Goal: Book appointment/travel/reservation

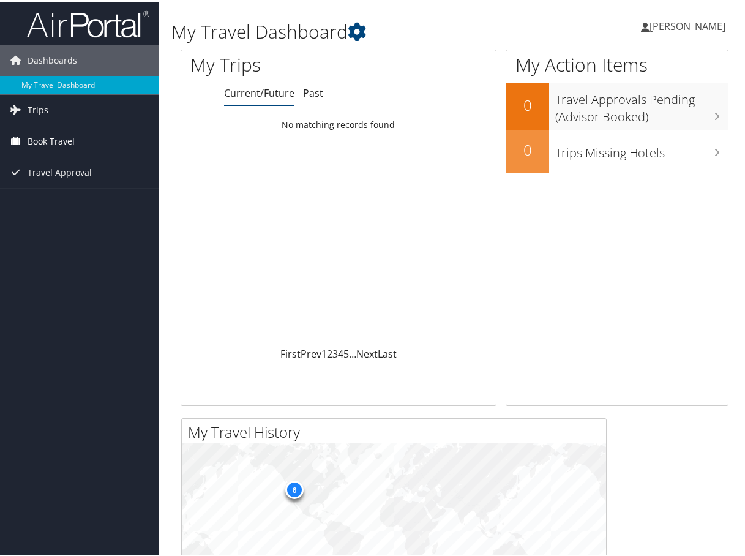
click at [54, 138] on span "Book Travel" at bounding box center [51, 139] width 47 height 31
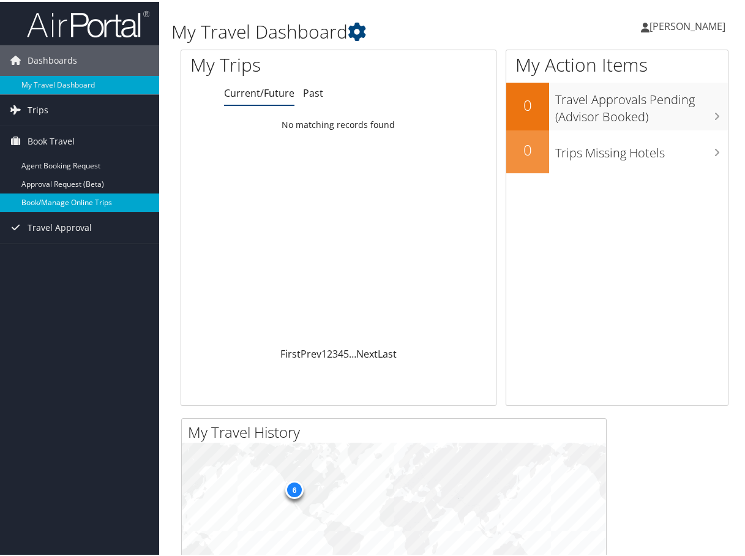
click at [59, 197] on link "Book/Manage Online Trips" at bounding box center [79, 201] width 159 height 18
click at [460, 244] on div "Loading... No matching records found" at bounding box center [338, 228] width 315 height 233
click at [95, 200] on link "Book/Manage Online Trips" at bounding box center [79, 201] width 159 height 18
